Goal: Task Accomplishment & Management: Complete application form

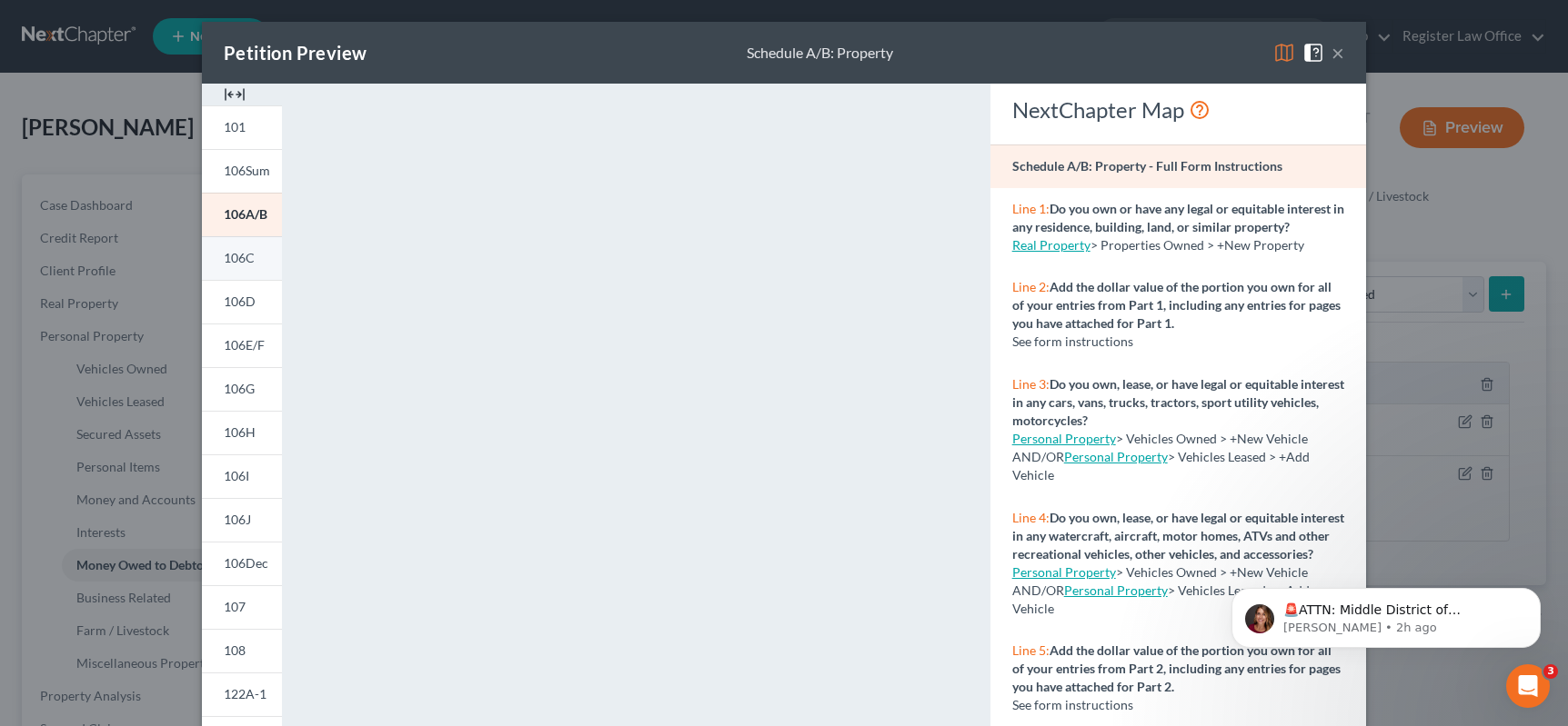
click at [228, 262] on span "106C" at bounding box center [239, 258] width 31 height 15
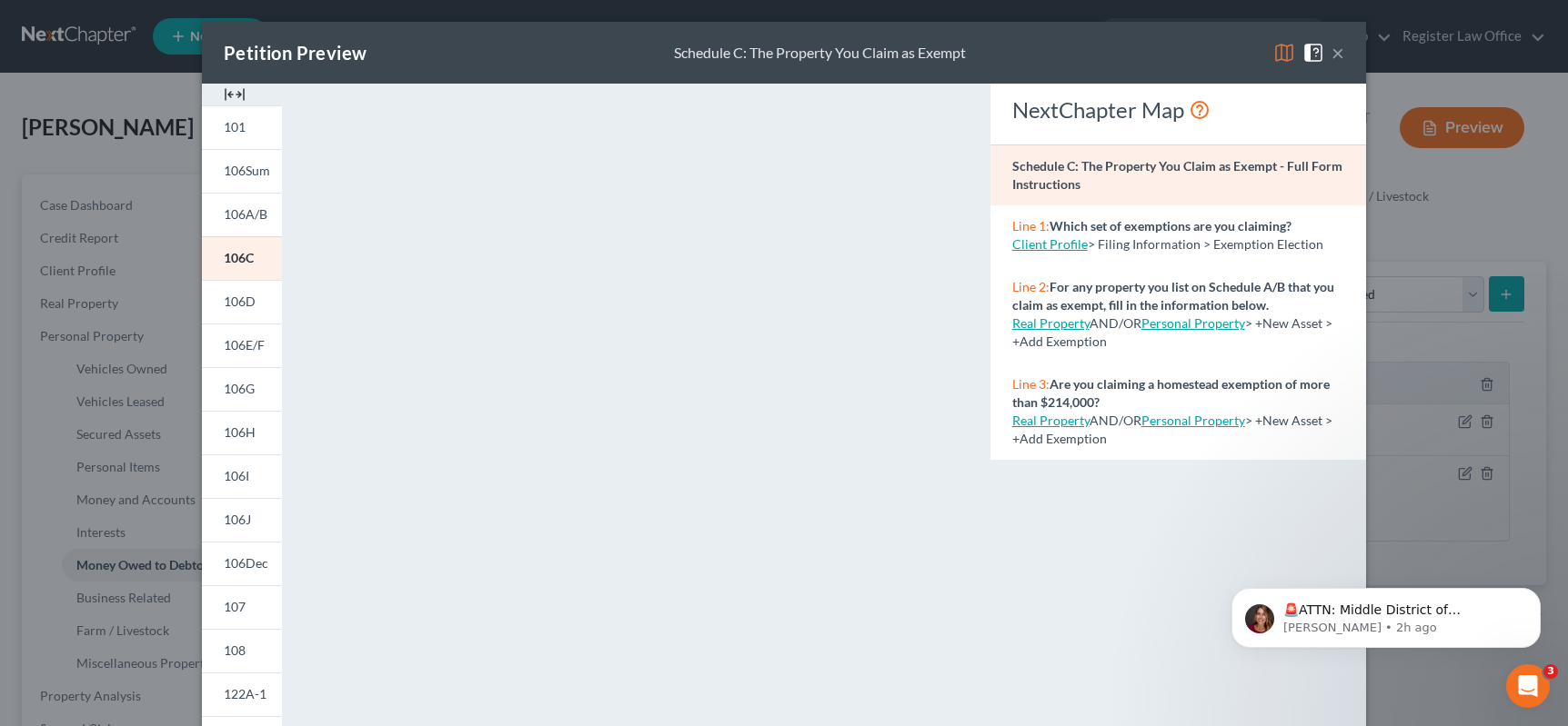
click at [1331, 56] on button "×" at bounding box center [1337, 52] width 12 height 22
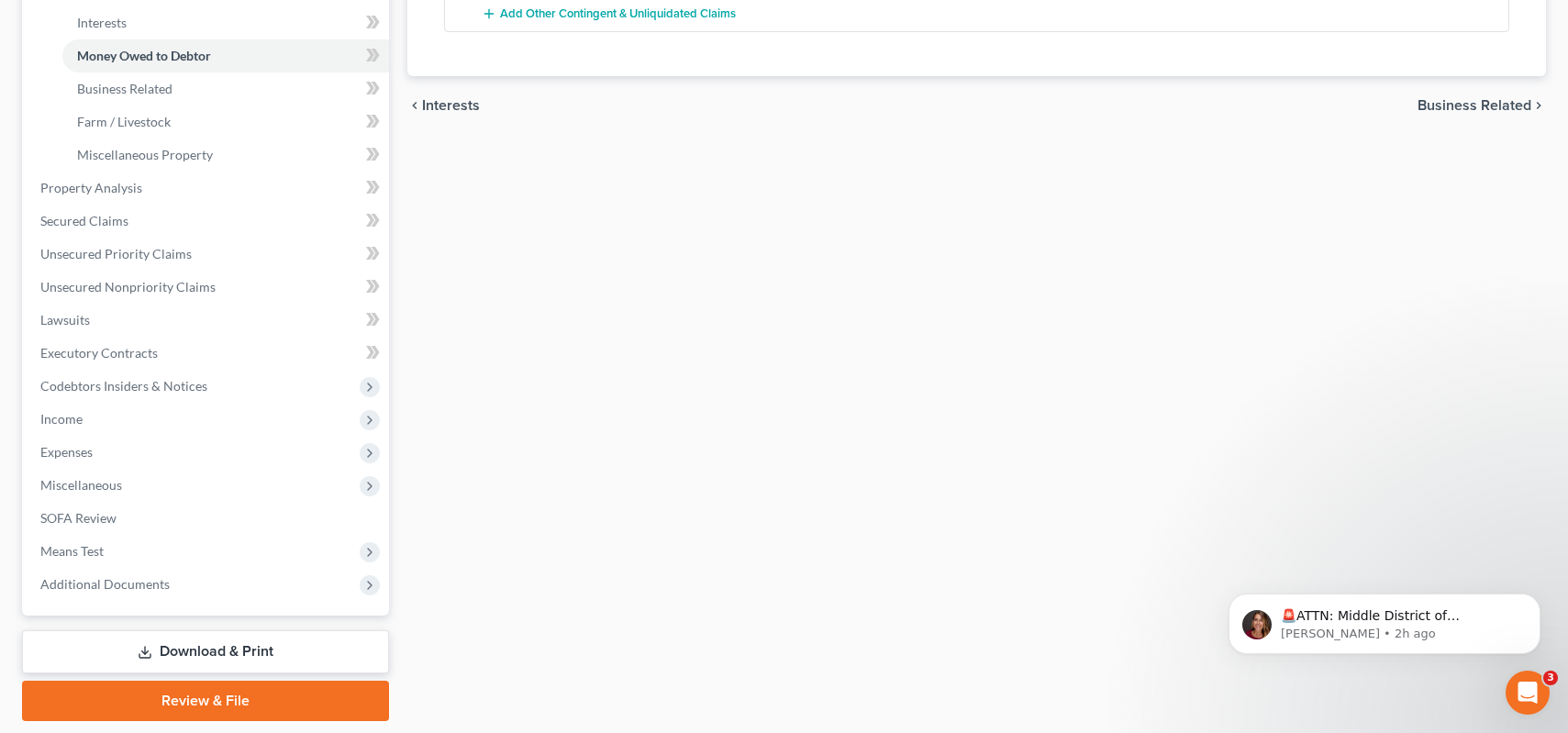
scroll to position [573, 0]
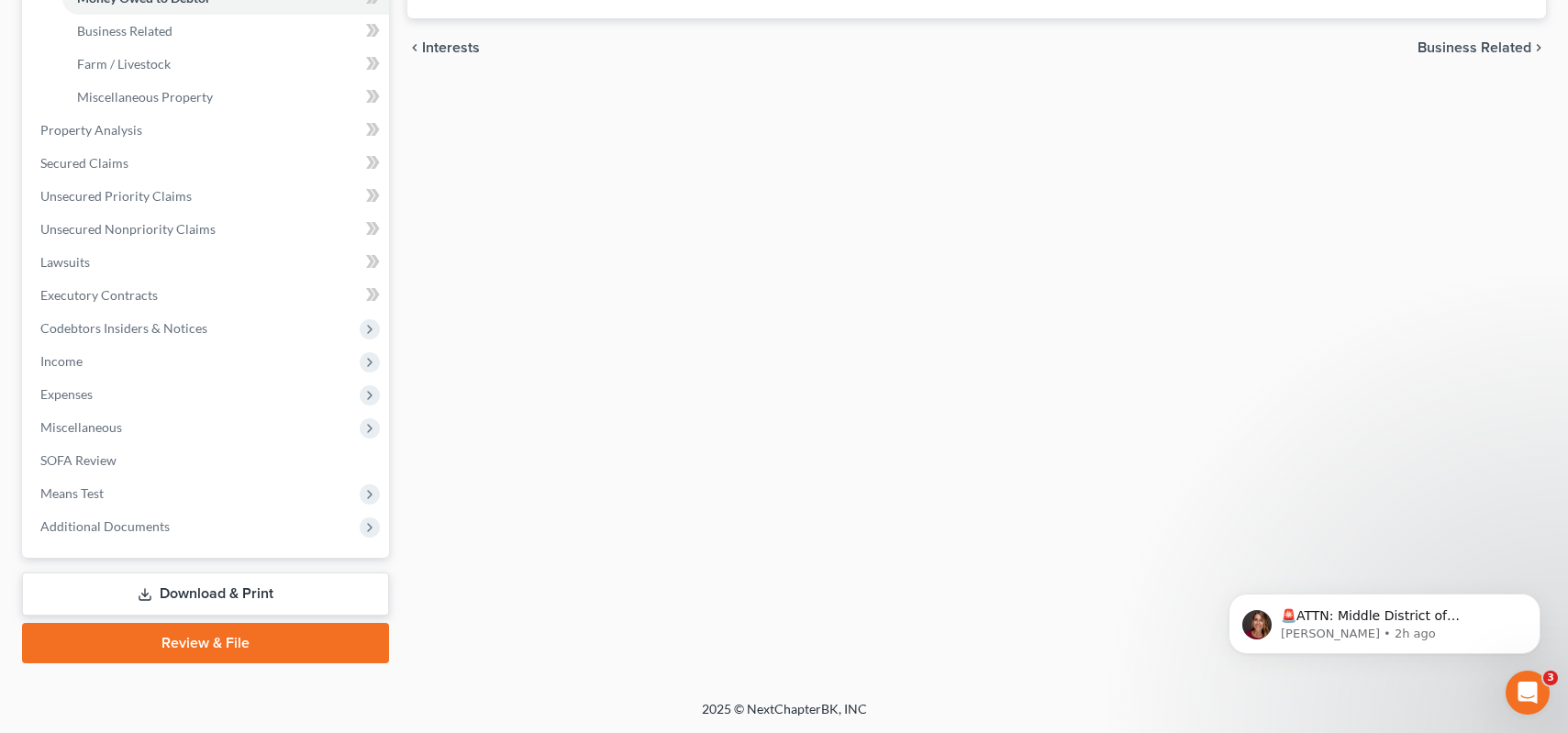
click at [217, 596] on link "Download & Print" at bounding box center [205, 594] width 367 height 43
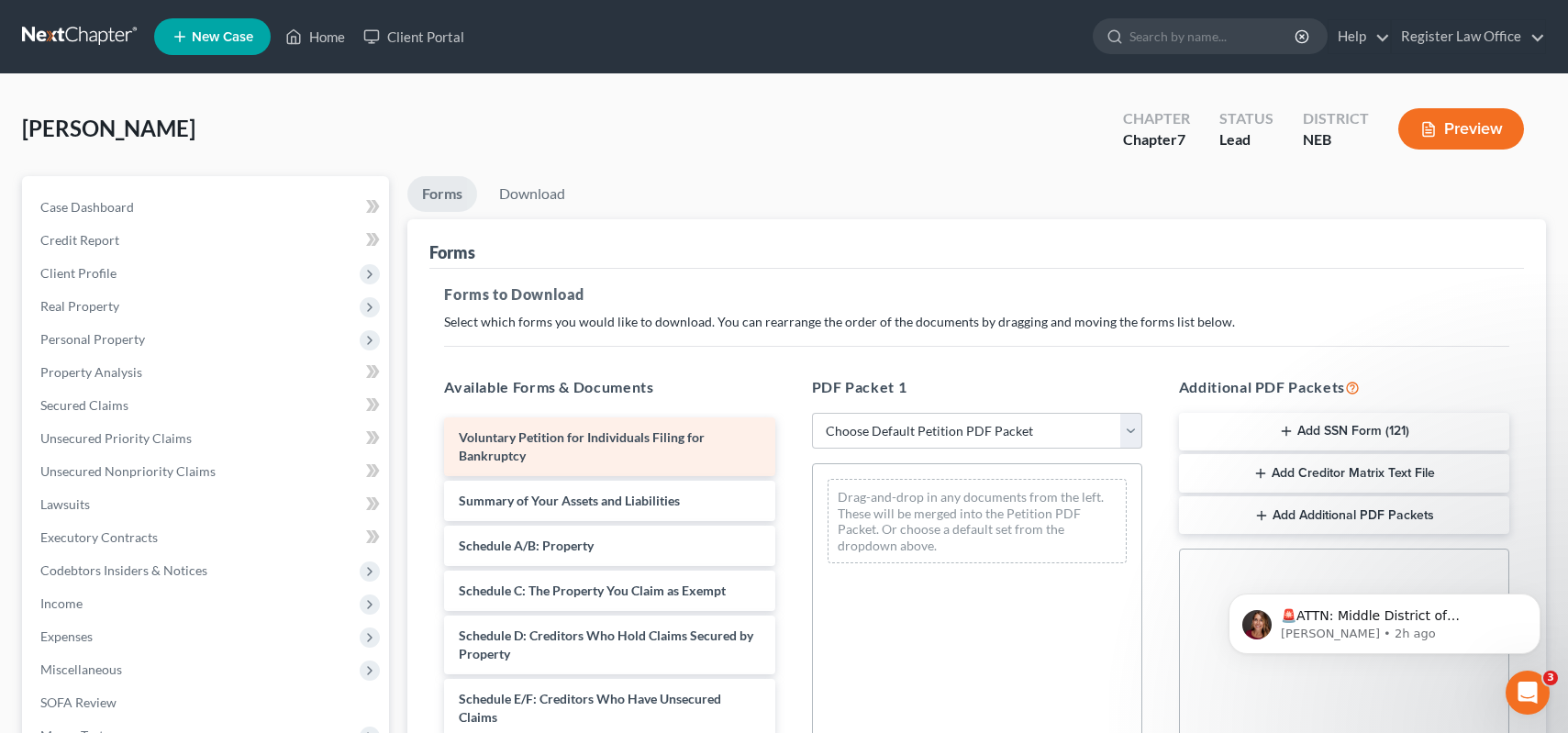
click at [577, 444] on span "Voluntary Petition for Individuals Filing for Bankruptcy" at bounding box center [581, 446] width 246 height 34
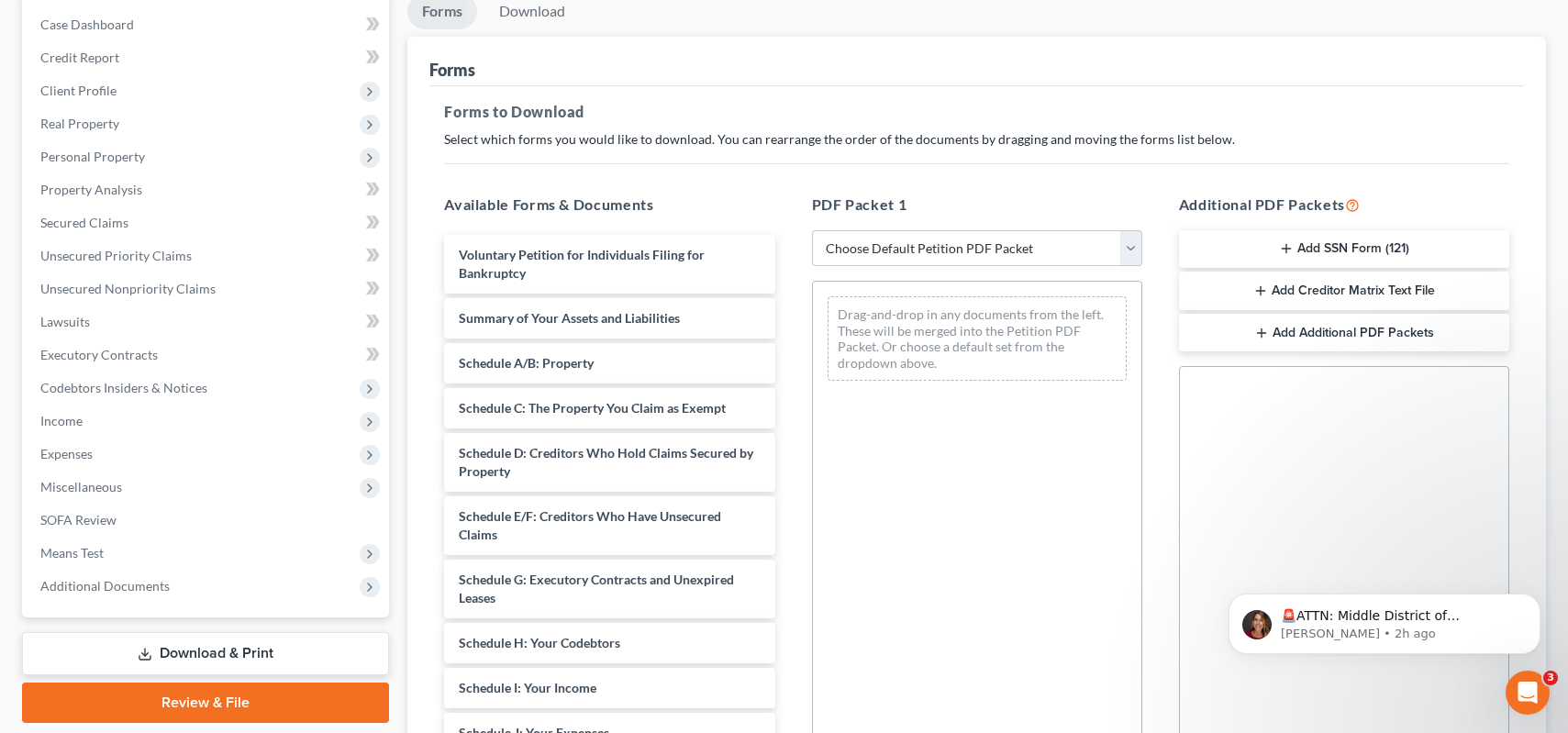
scroll to position [184, 0]
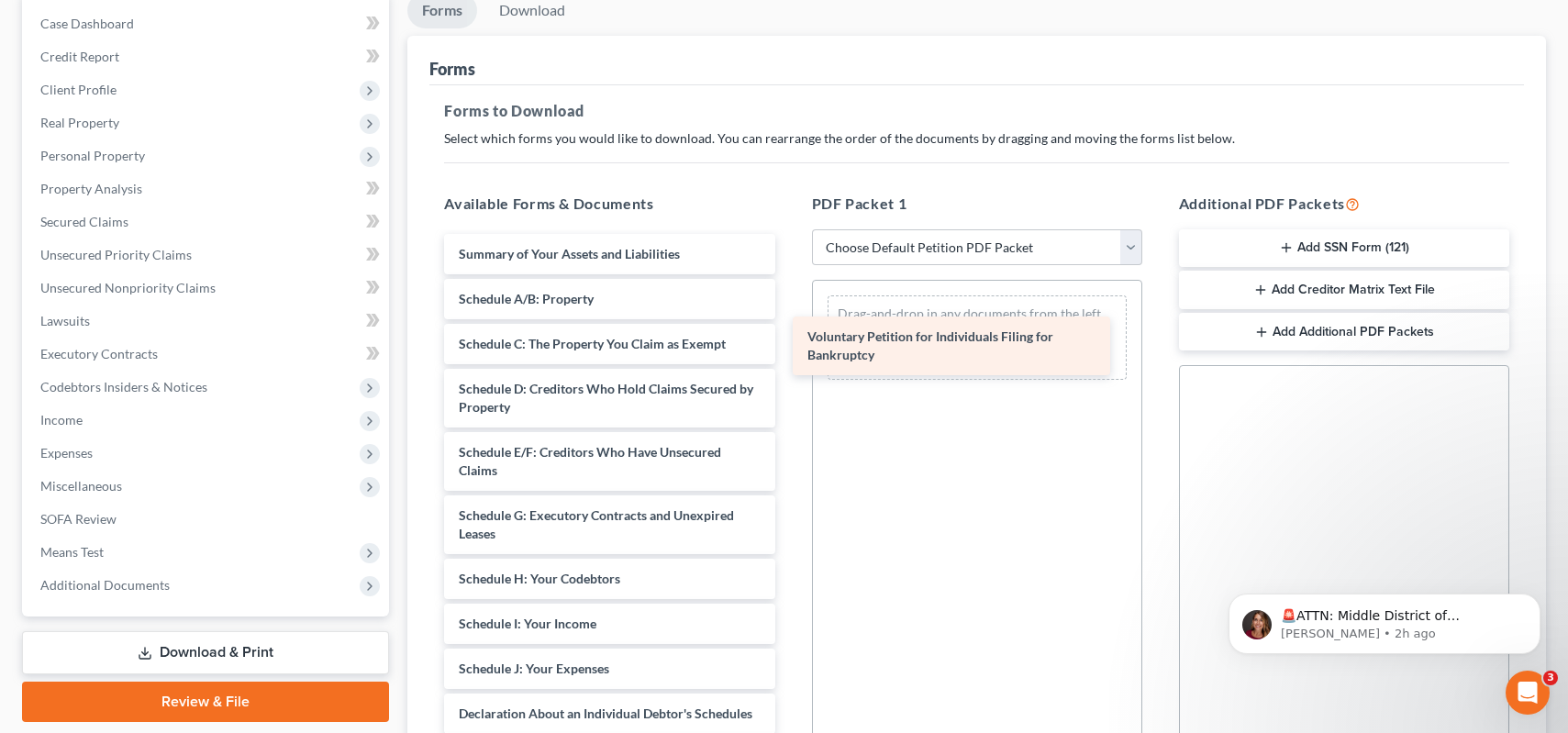
drag, startPoint x: 519, startPoint y: 259, endPoint x: 876, endPoint y: 325, distance: 363.0
click at [789, 325] on div "Voluntary Petition for Individuals Filing for Bankruptcy Voluntary Petition for…" at bounding box center [608, 678] width 359 height 888
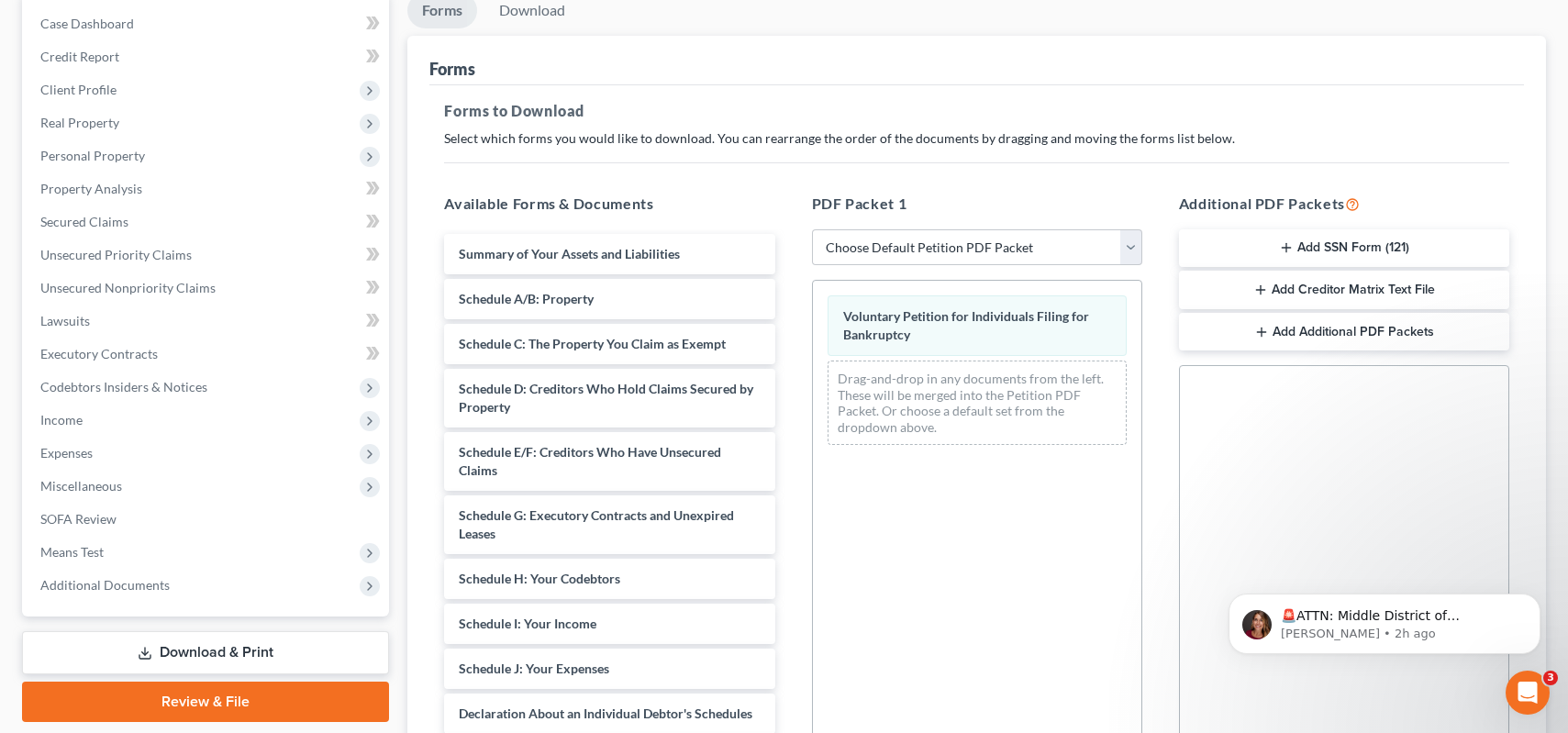
click at [1312, 245] on button "Add SSN Form (121)" at bounding box center [1344, 249] width 331 height 38
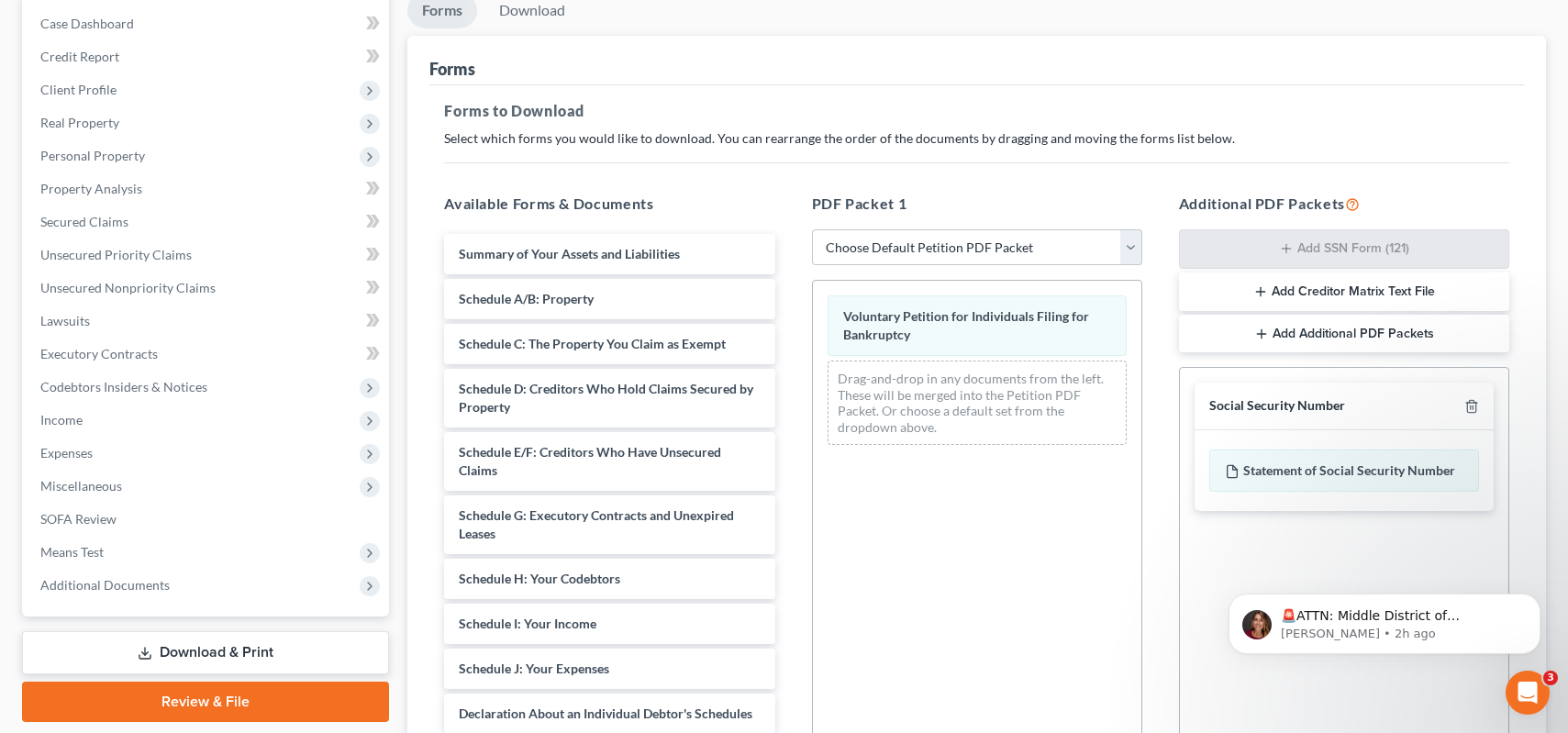
click at [1290, 292] on button "Add Creditor Matrix Text File" at bounding box center [1344, 292] width 331 height 38
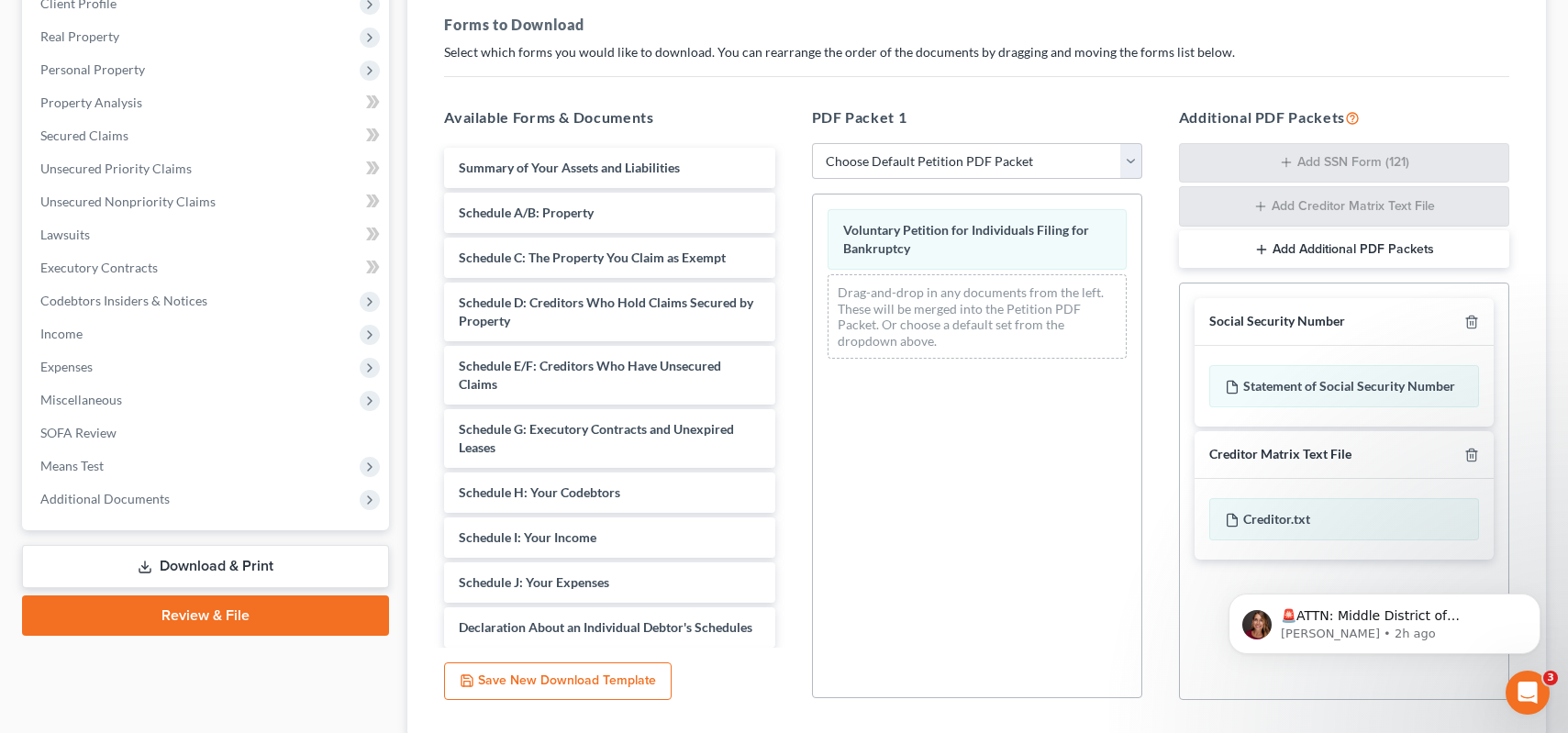
scroll to position [402, 0]
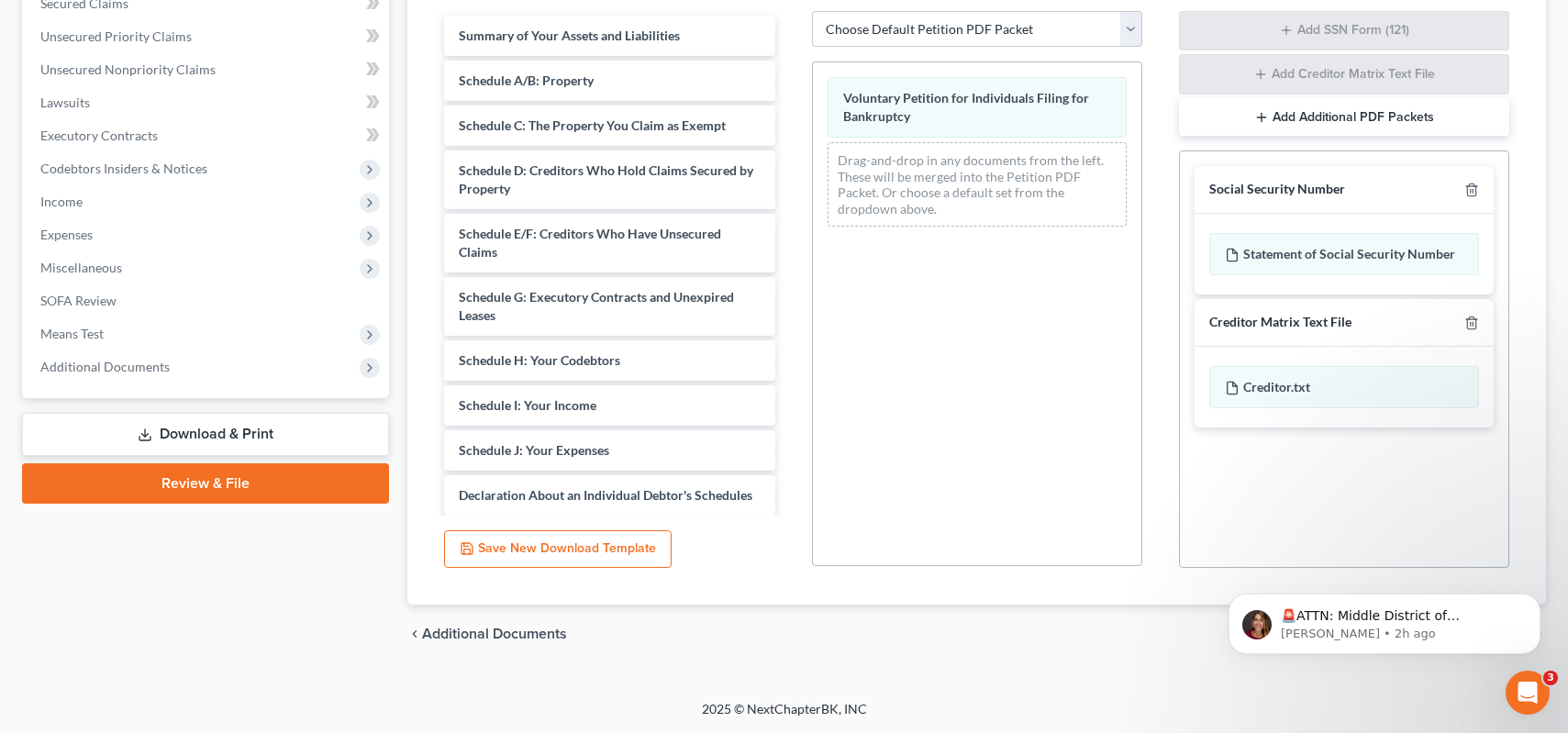
click at [1395, 677] on html "🚨ATTN: Middle District of [US_STATE] The court has added a new Credit Counselin…" at bounding box center [1384, 619] width 367 height 129
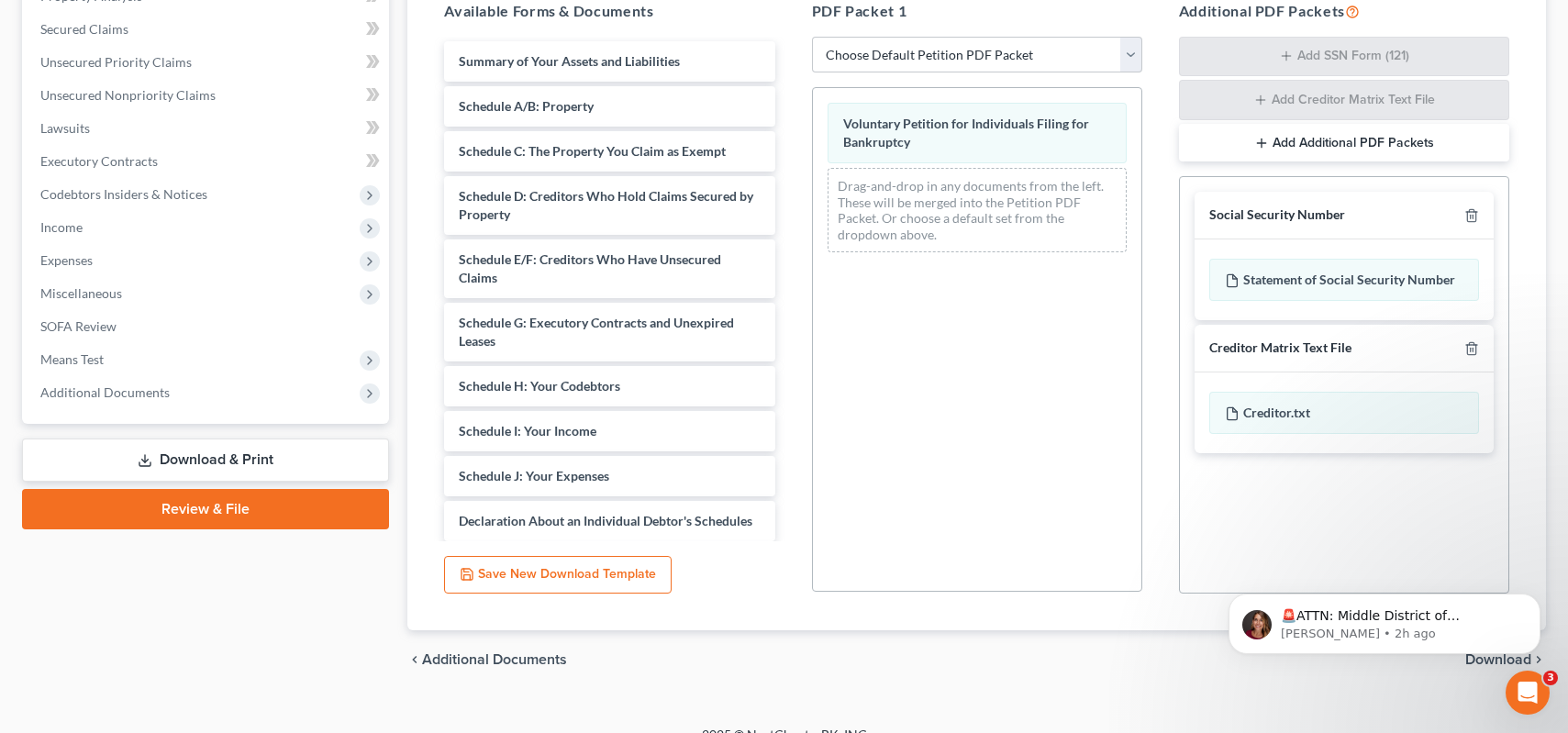
scroll to position [373, 0]
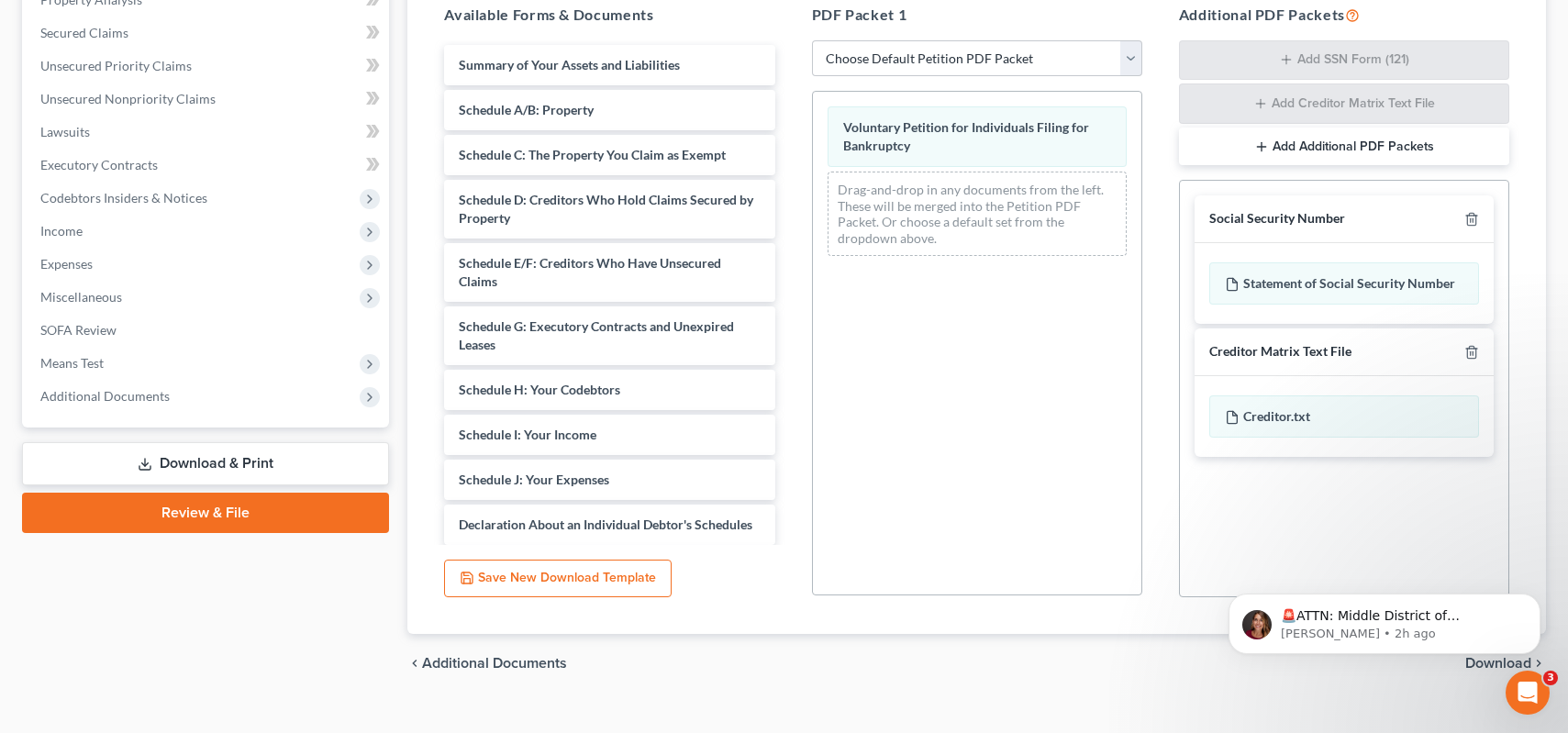
click at [1471, 663] on body "🚨ATTN: Middle District of [US_STATE] The court has added a new Credit Counselin…" at bounding box center [1385, 619] width 353 height 113
click at [1484, 664] on body "🚨ATTN: Middle District of [US_STATE] The court has added a new Credit Counselin…" at bounding box center [1385, 619] width 353 height 113
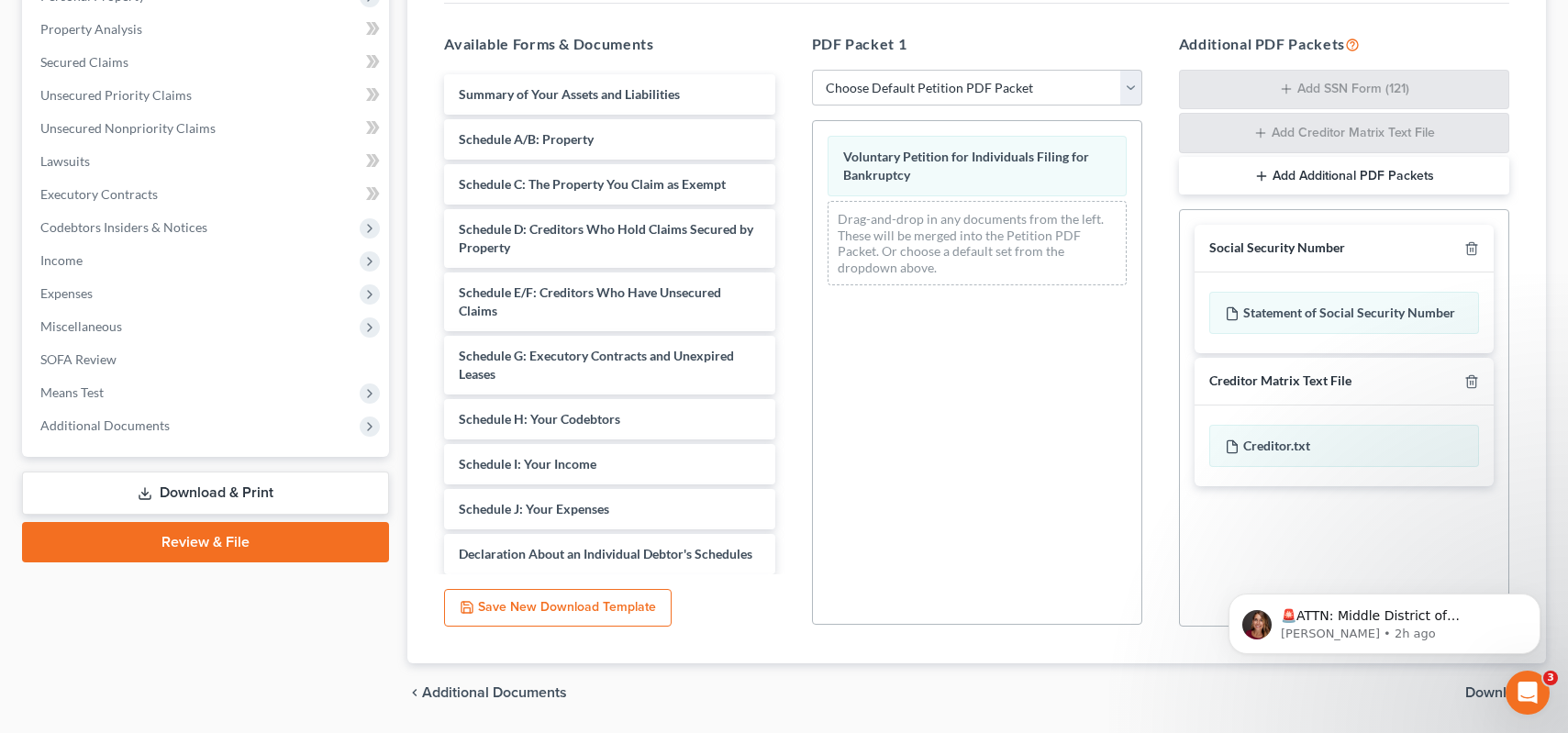
scroll to position [310, 0]
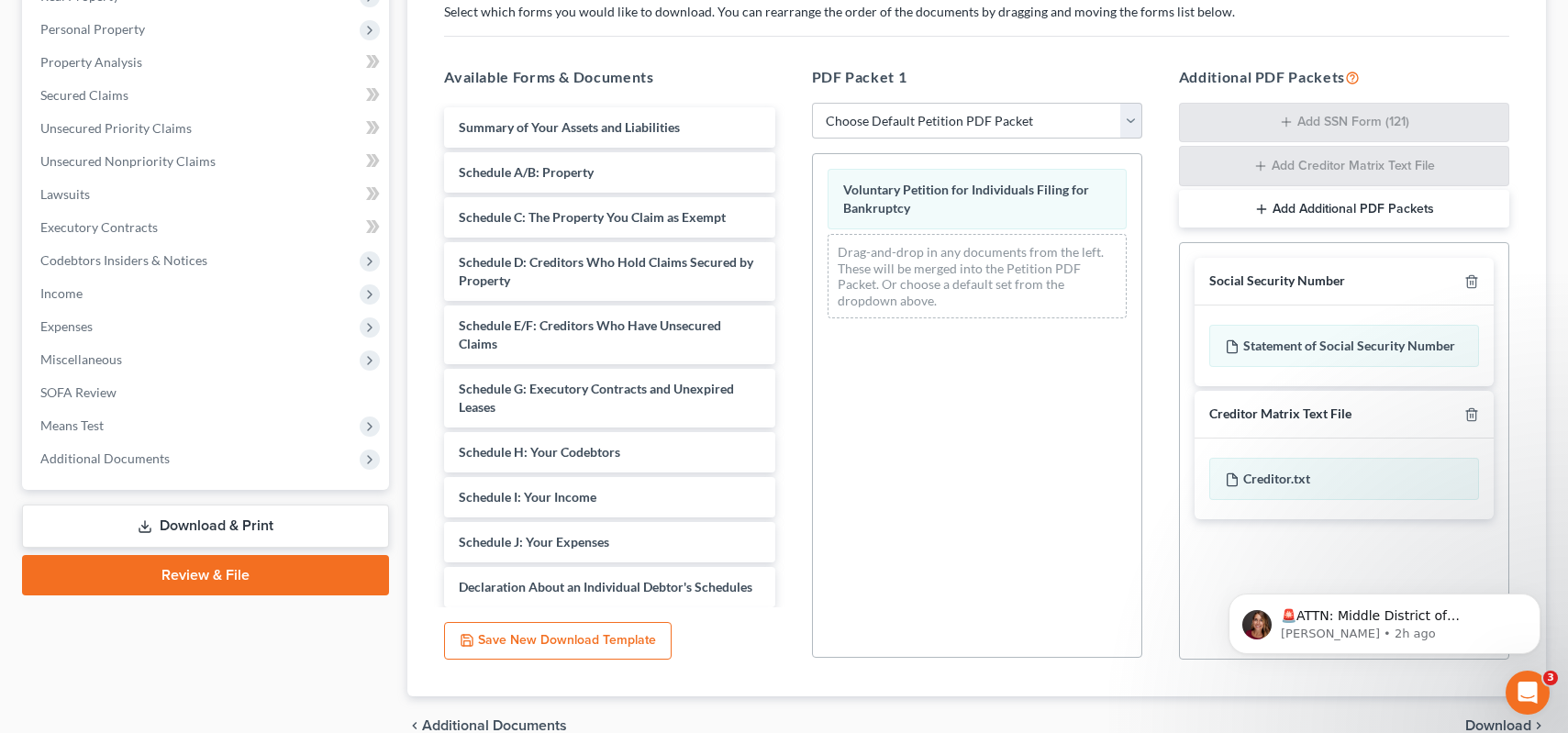
click at [1498, 723] on span "Download" at bounding box center [1497, 725] width 66 height 14
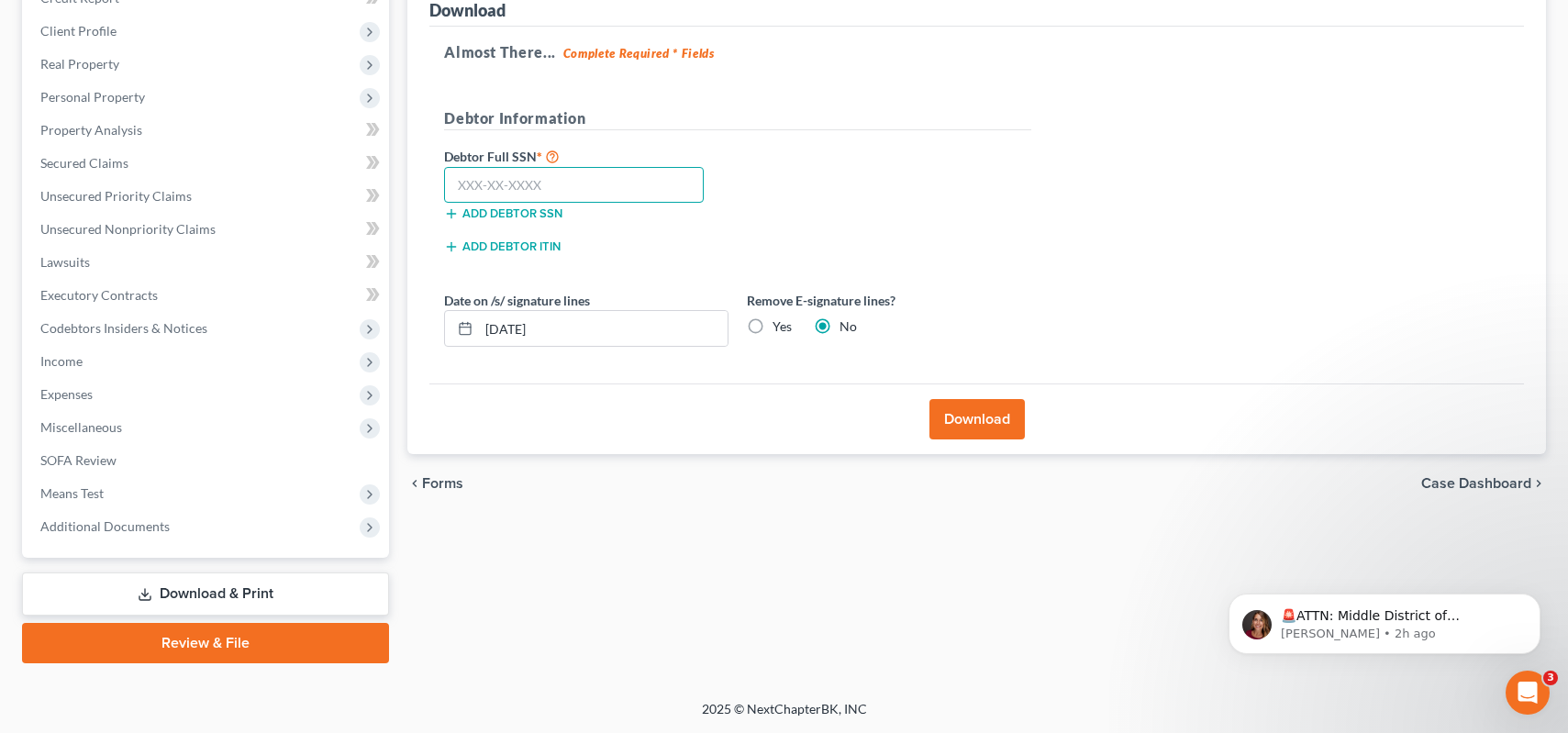
click at [571, 192] on input "text" at bounding box center [574, 185] width 259 height 37
type input "505-11-3269"
click at [991, 426] on button "Download" at bounding box center [977, 419] width 95 height 40
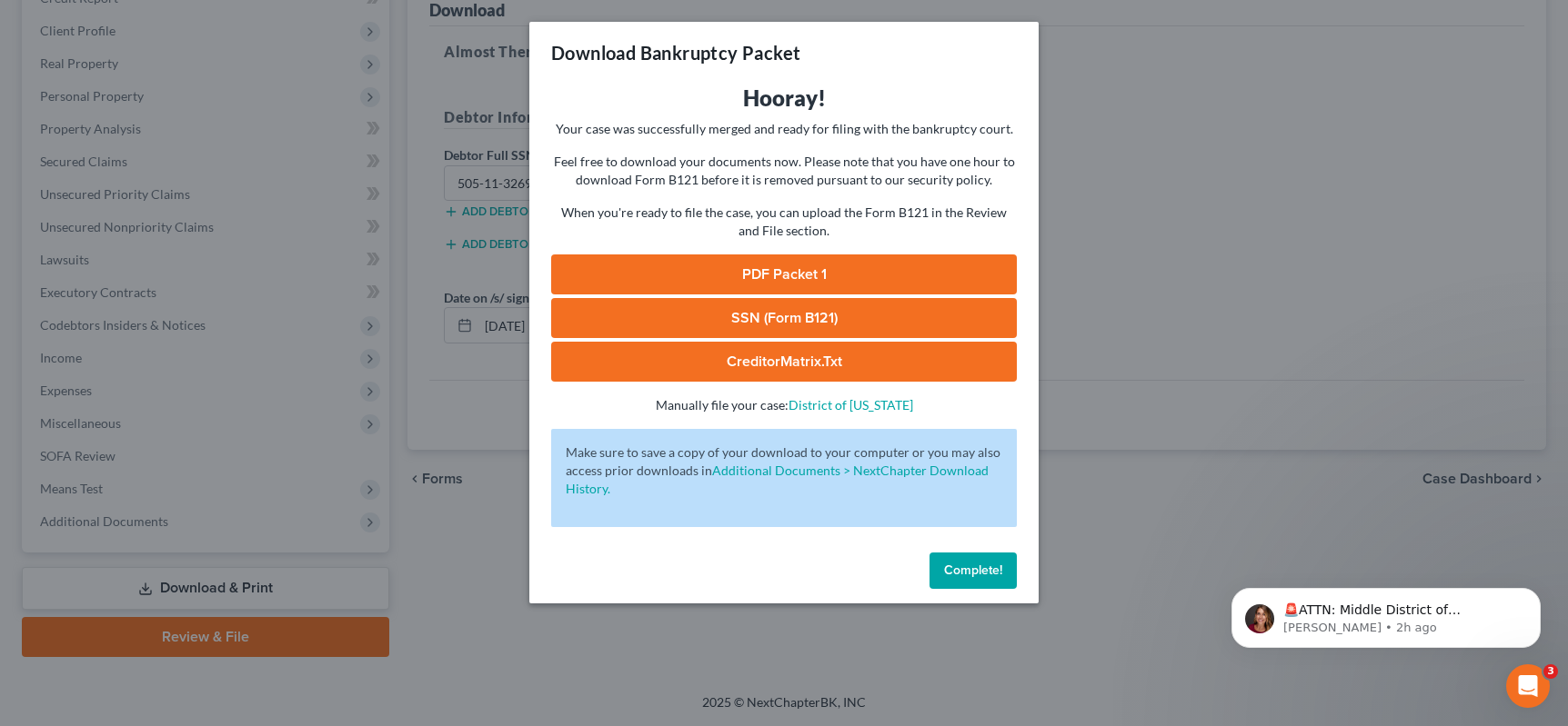
click at [800, 278] on link "PDF Packet 1" at bounding box center [783, 275] width 466 height 40
click at [980, 572] on span "Complete!" at bounding box center [973, 570] width 59 height 15
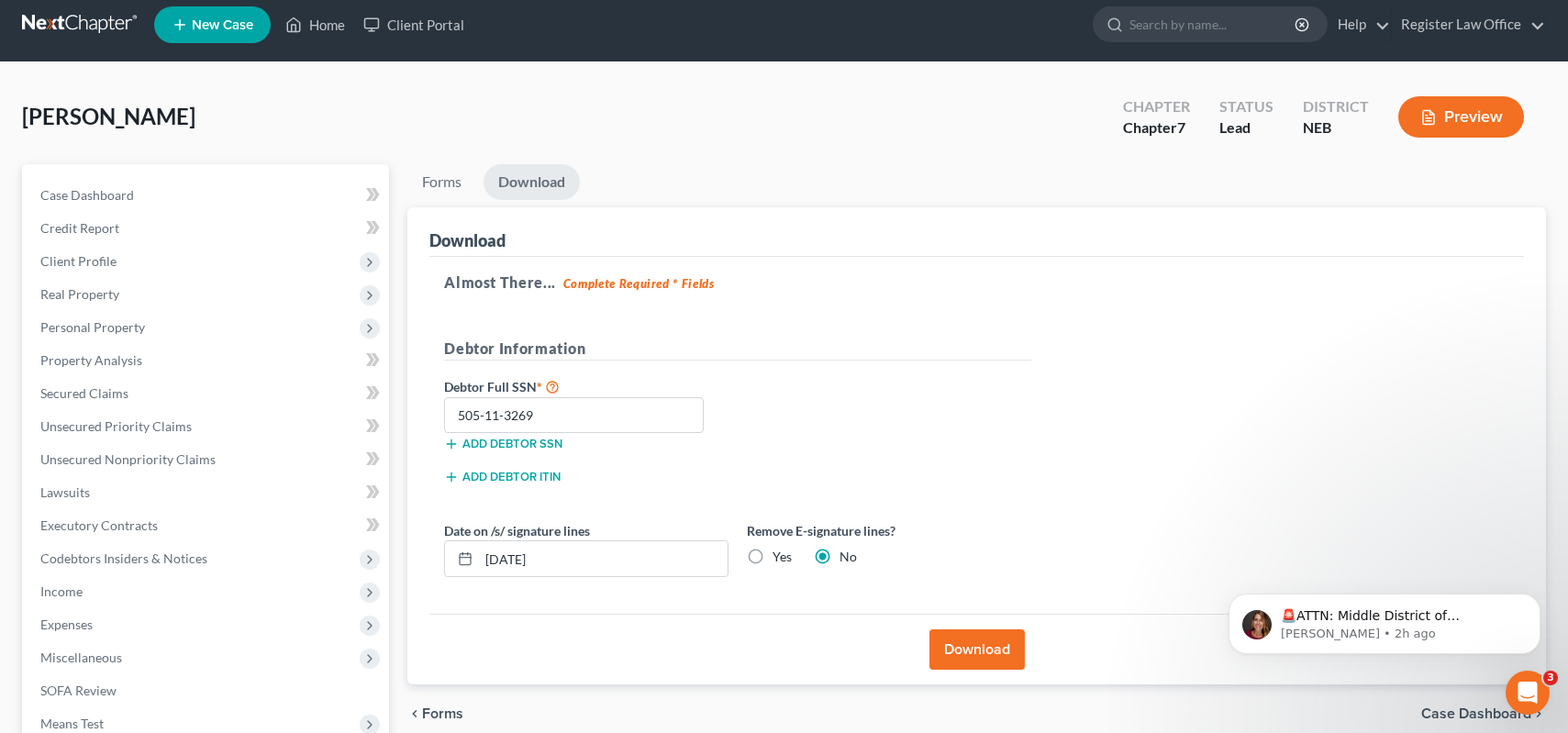
scroll to position [0, 0]
